Goal: Task Accomplishment & Management: Complete application form

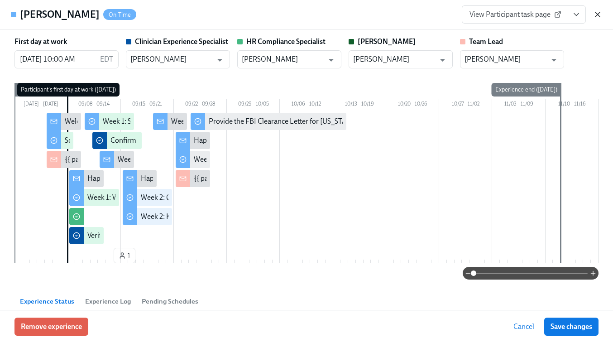
scroll to position [0, 4573]
click at [597, 15] on icon "button" at bounding box center [597, 14] width 5 height 5
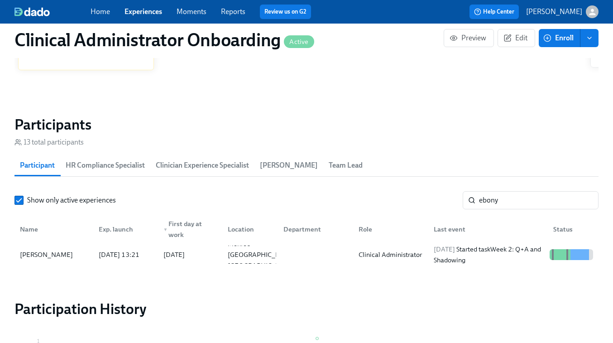
click at [136, 14] on link "Experiences" at bounding box center [143, 11] width 38 height 9
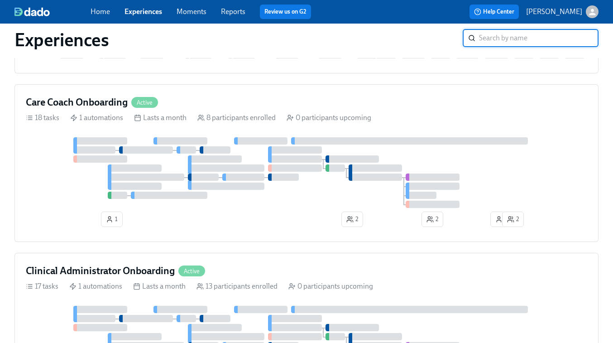
scroll to position [259, 0]
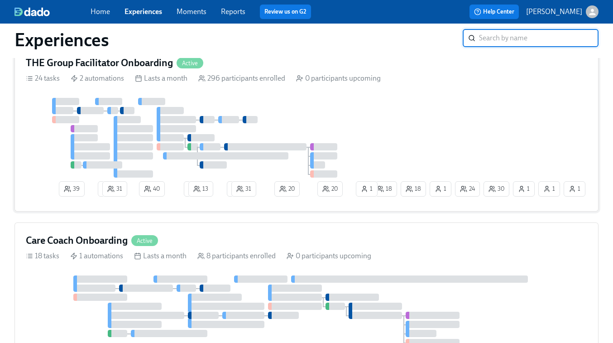
click at [373, 130] on div "39 3 31 40 2 13 2 31 20 20 30 1 24 18 1 1 1 18 1" at bounding box center [306, 149] width 561 height 102
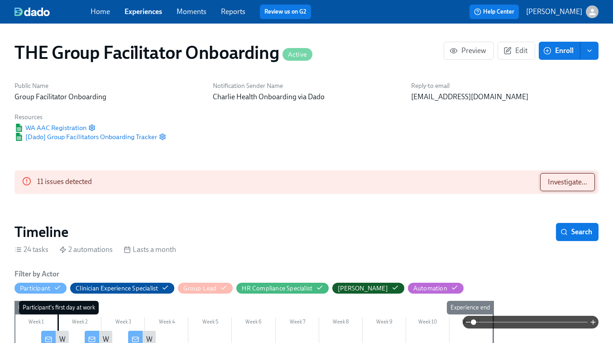
click at [556, 176] on button "Investigate..." at bounding box center [567, 182] width 55 height 18
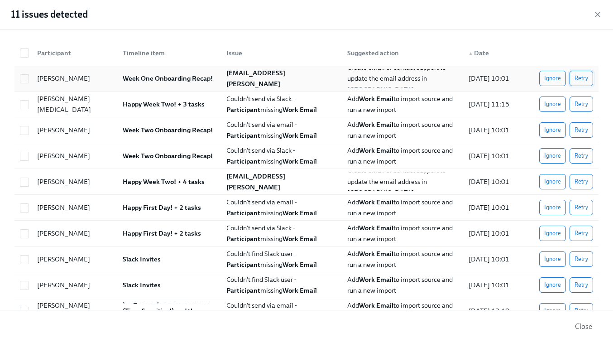
click at [583, 78] on span "Retry" at bounding box center [581, 78] width 14 height 9
click at [583, 108] on span "Retry" at bounding box center [581, 104] width 14 height 9
click at [584, 125] on button "Retry" at bounding box center [581, 129] width 24 height 15
click at [583, 152] on span "Retry" at bounding box center [581, 155] width 14 height 9
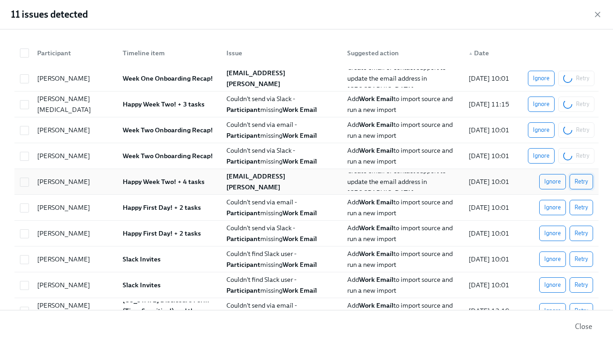
click at [585, 183] on span "Retry" at bounding box center [581, 181] width 14 height 9
click at [583, 209] on span "Retry" at bounding box center [581, 207] width 14 height 9
click at [581, 238] on button "Retry" at bounding box center [581, 232] width 24 height 15
click at [581, 264] on button "Retry" at bounding box center [581, 258] width 24 height 15
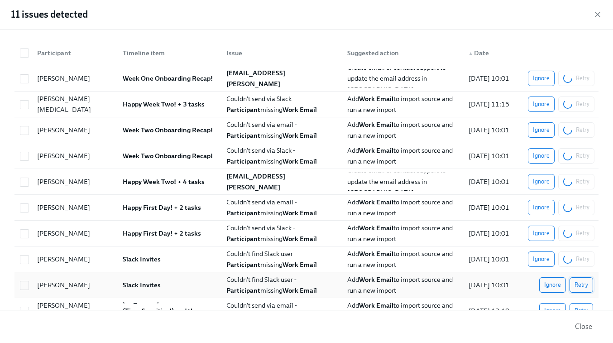
click at [581, 283] on span "Retry" at bounding box center [581, 284] width 14 height 9
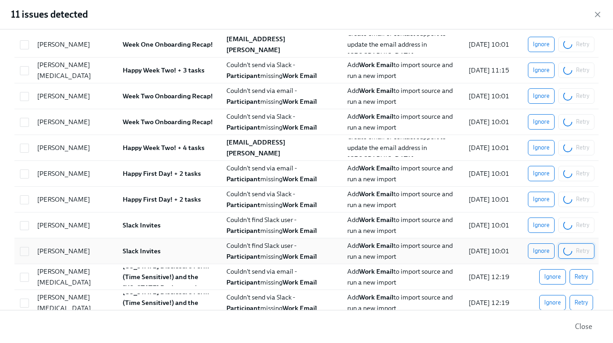
scroll to position [35, 0]
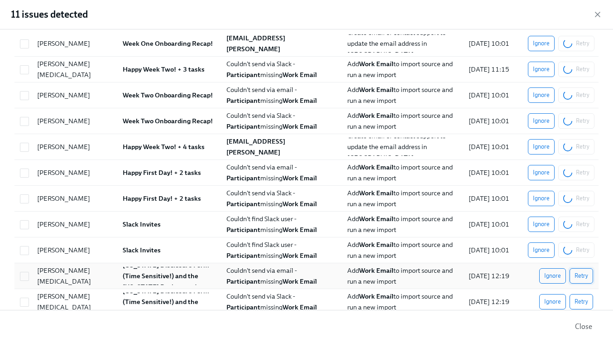
click at [583, 273] on span "Retry" at bounding box center [581, 275] width 14 height 9
click at [583, 299] on span "Retry" at bounding box center [581, 301] width 14 height 9
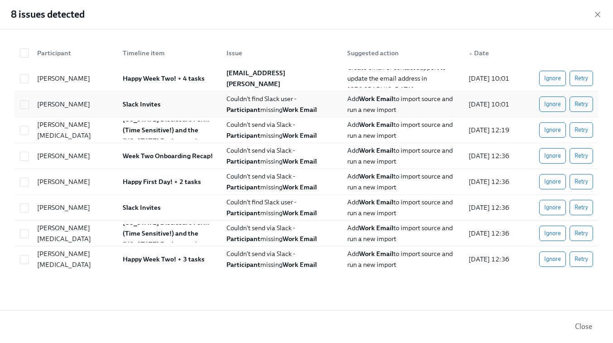
scroll to position [0, 0]
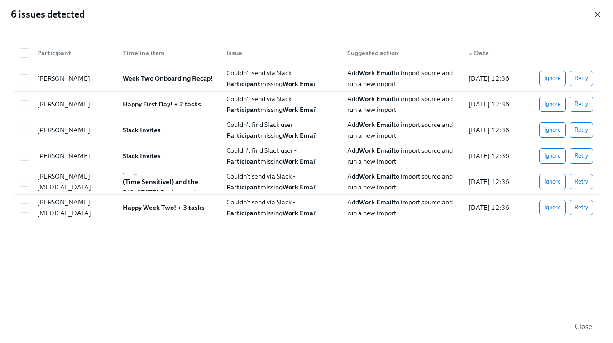
click at [596, 10] on icon "button" at bounding box center [597, 14] width 9 height 9
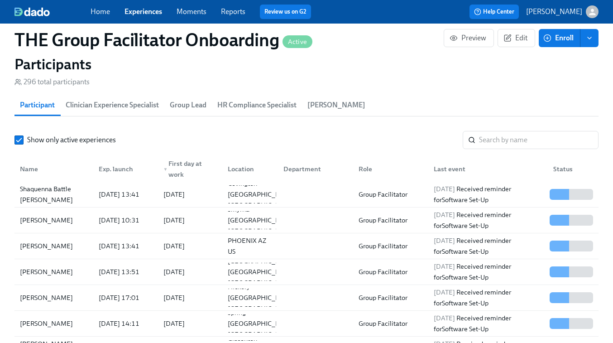
scroll to position [820, 0]
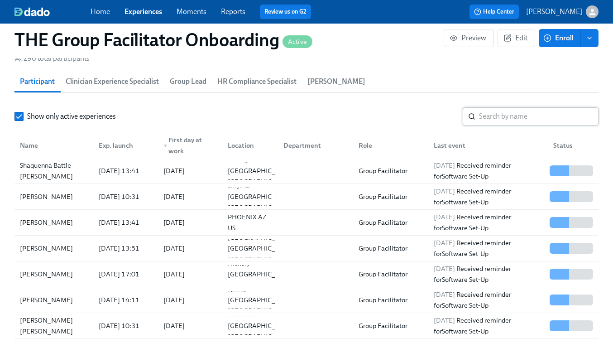
click at [490, 114] on input "search" at bounding box center [538, 116] width 119 height 18
paste input "Bailey Nelms"
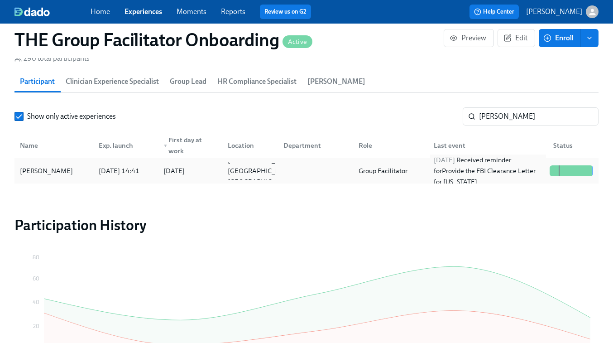
click at [473, 167] on div "2025/09/15 Received reminder for Provide the FBI Clearance Letter for Pennsylva…" at bounding box center [488, 170] width 116 height 33
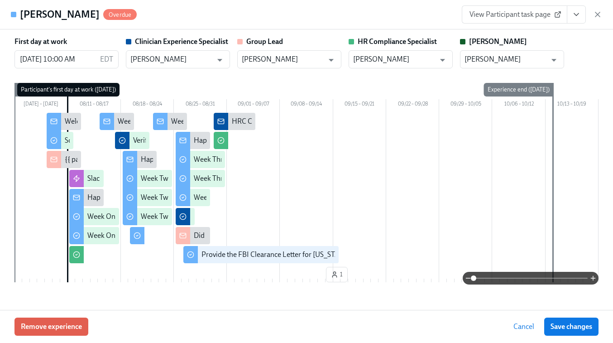
click at [534, 18] on span "View Participant task page" at bounding box center [514, 14] width 90 height 9
click at [591, 16] on div "View Participant task page" at bounding box center [532, 14] width 140 height 18
click at [597, 14] on icon "button" at bounding box center [597, 14] width 5 height 5
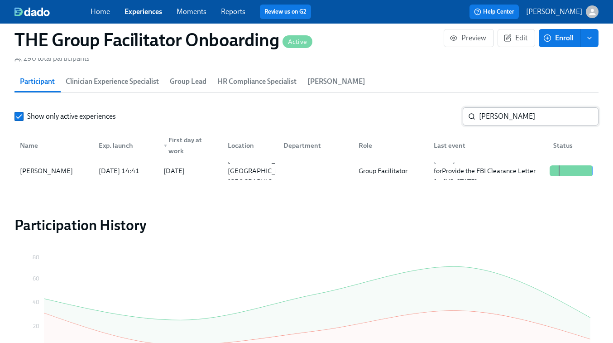
click at [501, 116] on input "Bailey Nelms" at bounding box center [538, 116] width 119 height 18
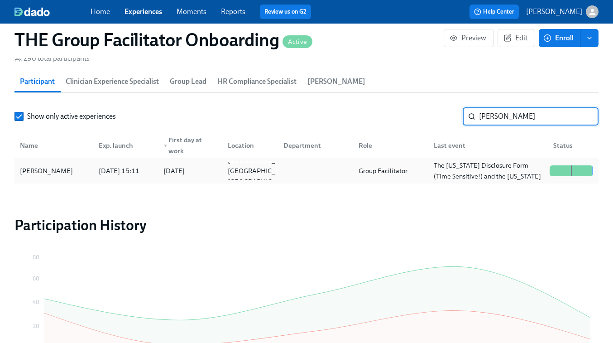
type input "jamie h"
click at [297, 176] on div at bounding box center [313, 171] width 75 height 18
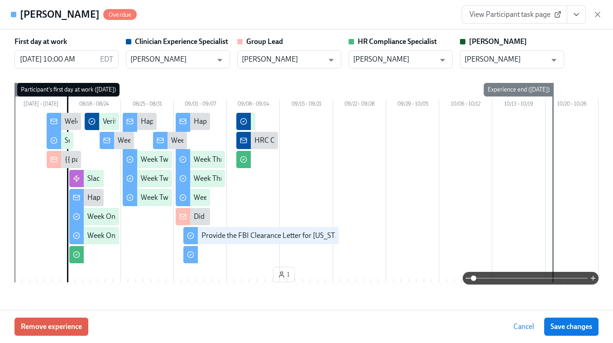
click at [528, 13] on span "View Participant task page" at bounding box center [514, 14] width 90 height 9
click at [598, 8] on div "View Participant task page" at bounding box center [532, 14] width 140 height 18
drag, startPoint x: 598, startPoint y: 18, endPoint x: 545, endPoint y: 9, distance: 54.2
click at [598, 18] on icon "button" at bounding box center [597, 14] width 9 height 9
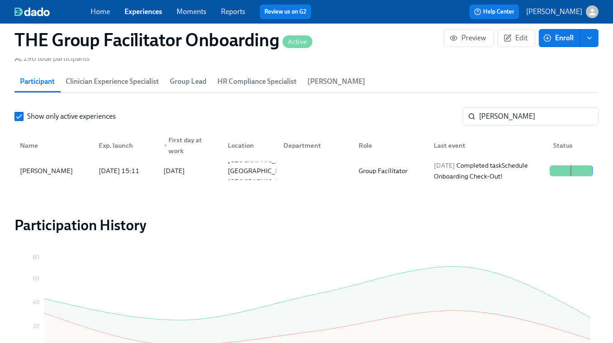
click at [148, 16] on span "Experiences" at bounding box center [143, 12] width 38 height 10
click at [151, 12] on link "Experiences" at bounding box center [143, 11] width 38 height 9
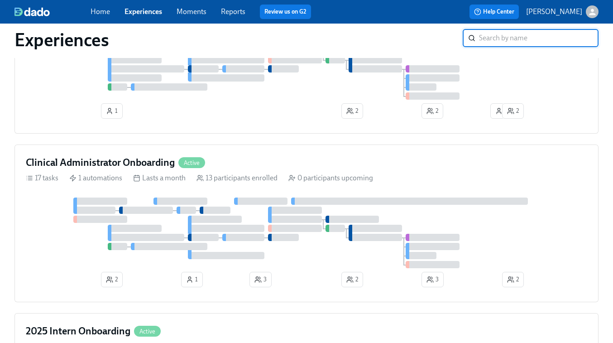
scroll to position [585, 0]
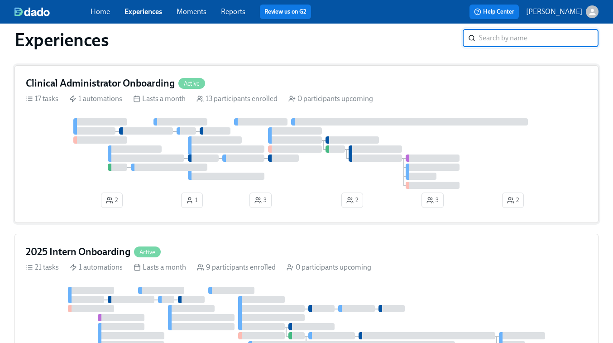
click at [400, 169] on div at bounding box center [306, 153] width 561 height 71
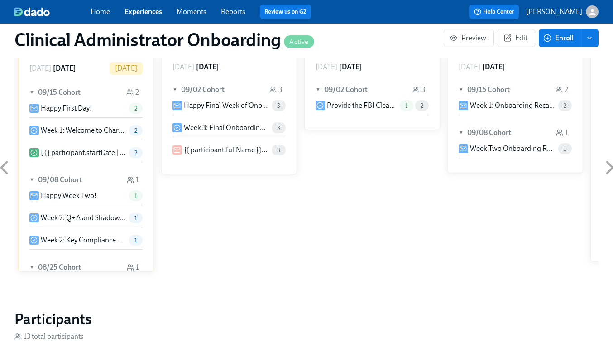
scroll to position [640, 0]
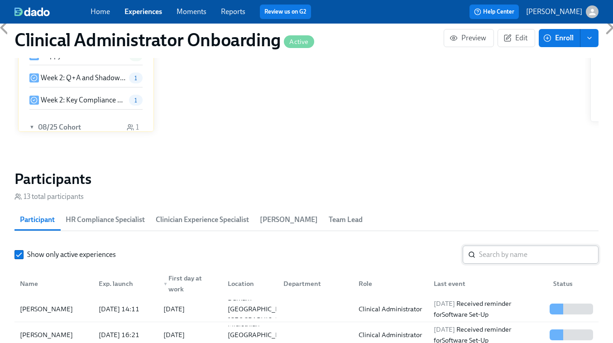
click at [488, 257] on input "search" at bounding box center [538, 254] width 119 height 18
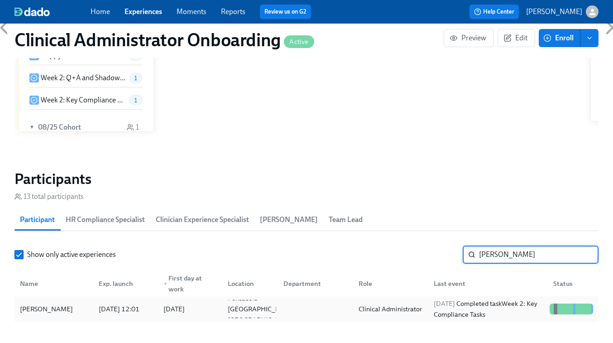
type input "anne l"
click at [456, 311] on div "2025/09/14 Completed task Week 2: Key Compliance Tasks" at bounding box center [488, 309] width 116 height 22
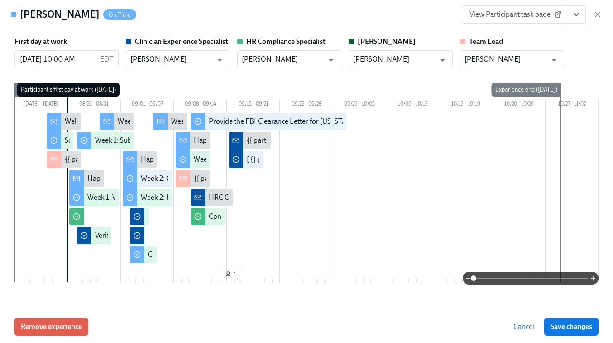
click at [575, 19] on button "View task page" at bounding box center [576, 14] width 19 height 18
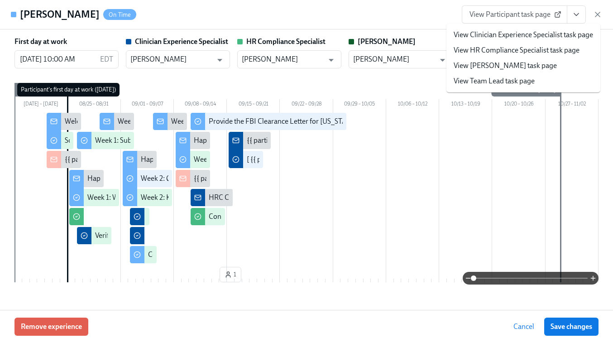
click at [521, 37] on link "View Clinician Experience Specialist task page" at bounding box center [523, 35] width 139 height 10
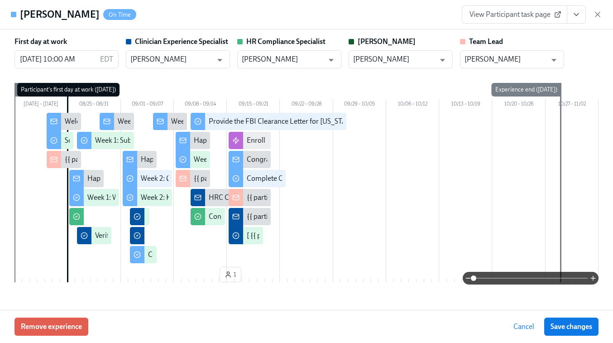
scroll to position [0, 5273]
click at [573, 13] on icon "View task page" at bounding box center [576, 14] width 9 height 9
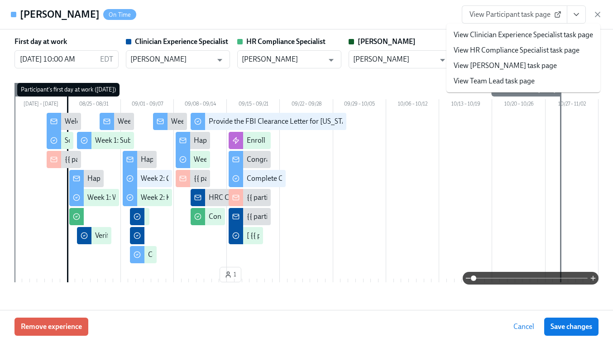
click at [502, 38] on link "View Clinician Experience Specialist task page" at bounding box center [523, 35] width 139 height 10
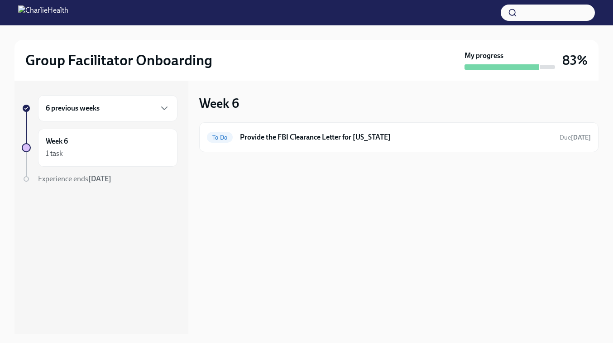
click at [88, 100] on div "6 previous weeks" at bounding box center [107, 108] width 139 height 26
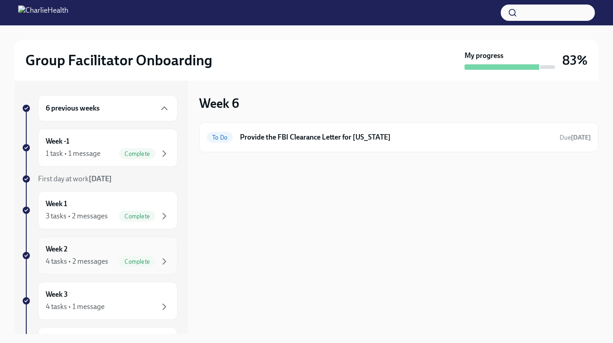
click at [79, 257] on div "4 tasks • 2 messages" at bounding box center [77, 261] width 62 height 10
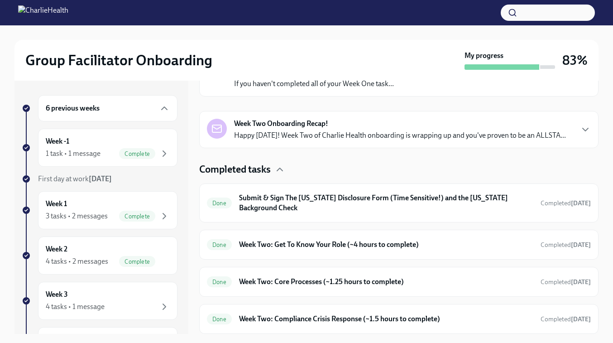
scroll to position [15, 0]
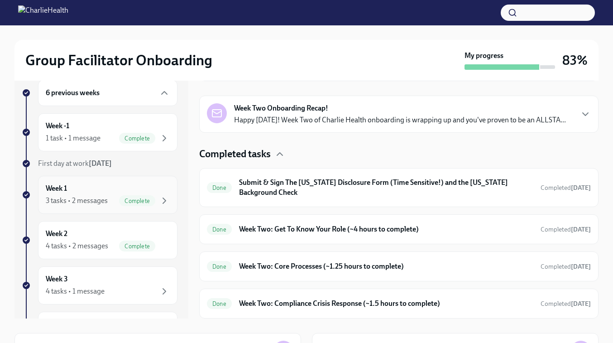
click at [67, 197] on div "3 tasks • 2 messages" at bounding box center [77, 201] width 62 height 10
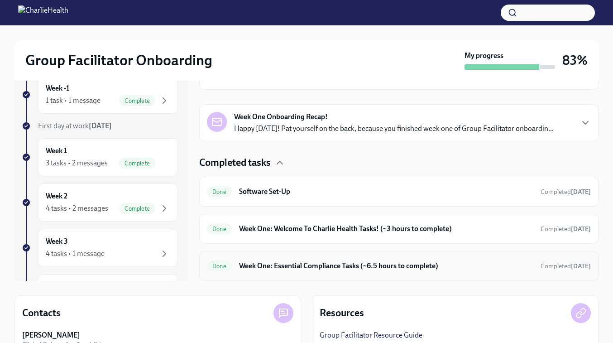
click at [333, 263] on h6 "Week One: Essential Compliance Tasks (~6.5 hours to complete)" at bounding box center [386, 266] width 294 height 10
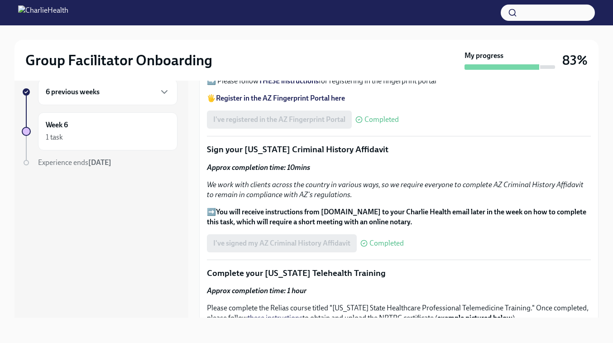
scroll to position [1023, 0]
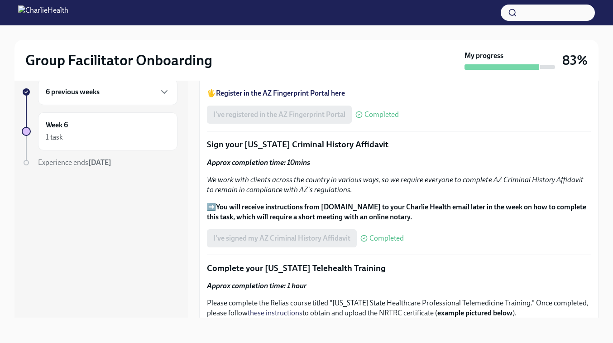
click at [243, 145] on p "Sign your Arizona Criminal History Affidavit" at bounding box center [399, 145] width 384 height 12
drag, startPoint x: 243, startPoint y: 145, endPoint x: 343, endPoint y: 156, distance: 100.1
copy p "Arizona Criminal History Affidavit"
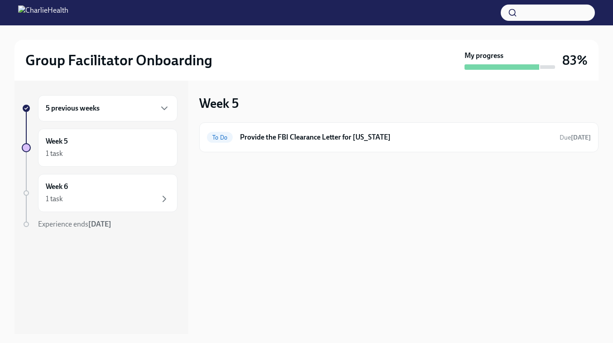
click at [130, 108] on div "5 previous weeks" at bounding box center [108, 108] width 124 height 11
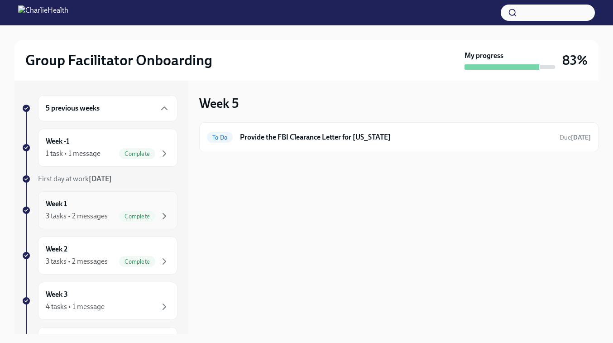
click at [90, 210] on div "Week 1 3 tasks • 2 messages Complete" at bounding box center [108, 210] width 124 height 23
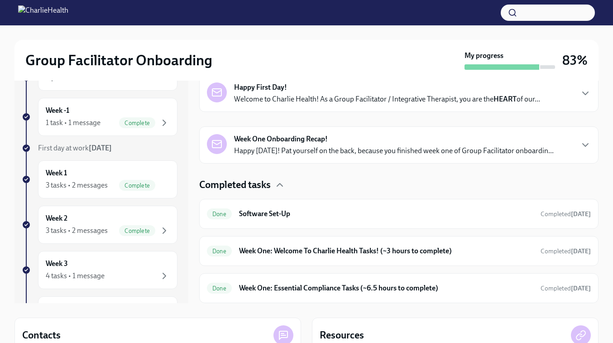
scroll to position [62, 0]
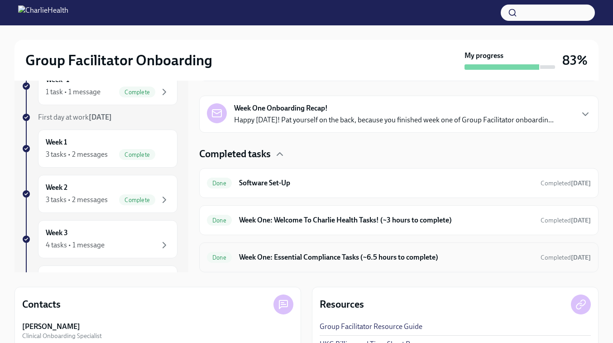
click at [297, 257] on h6 "Week One: Essential Compliance Tasks (~6.5 hours to complete)" at bounding box center [386, 257] width 294 height 10
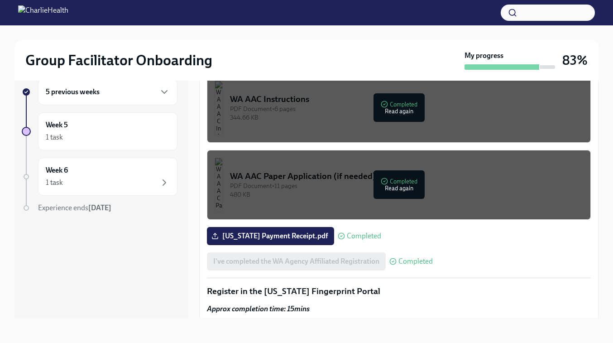
scroll to position [766, 0]
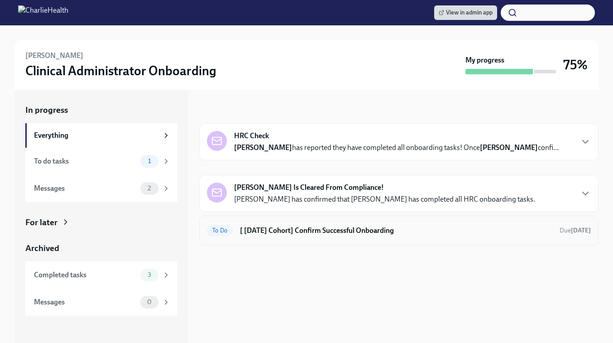
click at [268, 239] on div "To Do [ Aug 25th Cohort] Confirm Successful Onboarding Due in 4 days" at bounding box center [398, 230] width 399 height 30
click at [273, 229] on h6 "[ [DATE] Cohort] Confirm Successful Onboarding" at bounding box center [396, 230] width 312 height 10
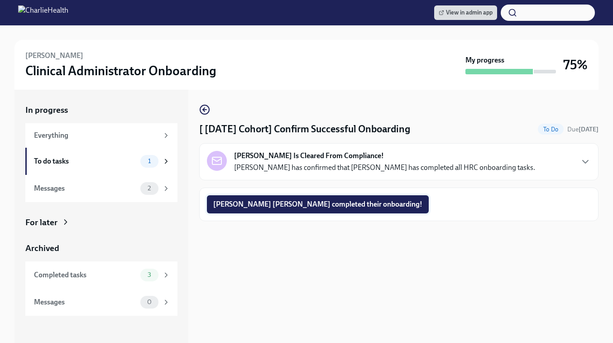
click at [278, 202] on span "Anne Louise completed their onboarding!" at bounding box center [317, 204] width 209 height 9
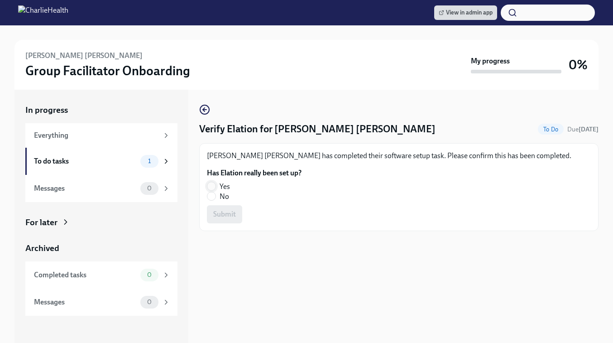
click at [212, 185] on input "Yes" at bounding box center [211, 186] width 8 height 8
radio input "true"
click at [222, 217] on span "Submit" at bounding box center [224, 214] width 23 height 9
